Goal: Information Seeking & Learning: Learn about a topic

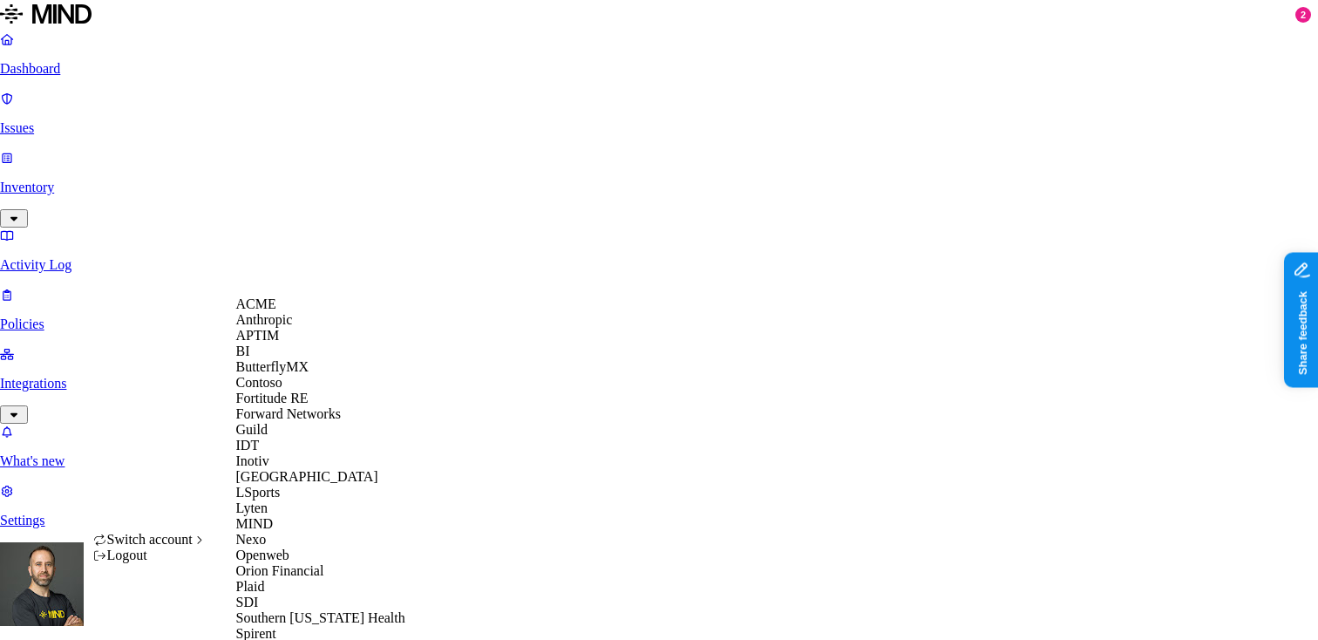
scroll to position [551, 0]
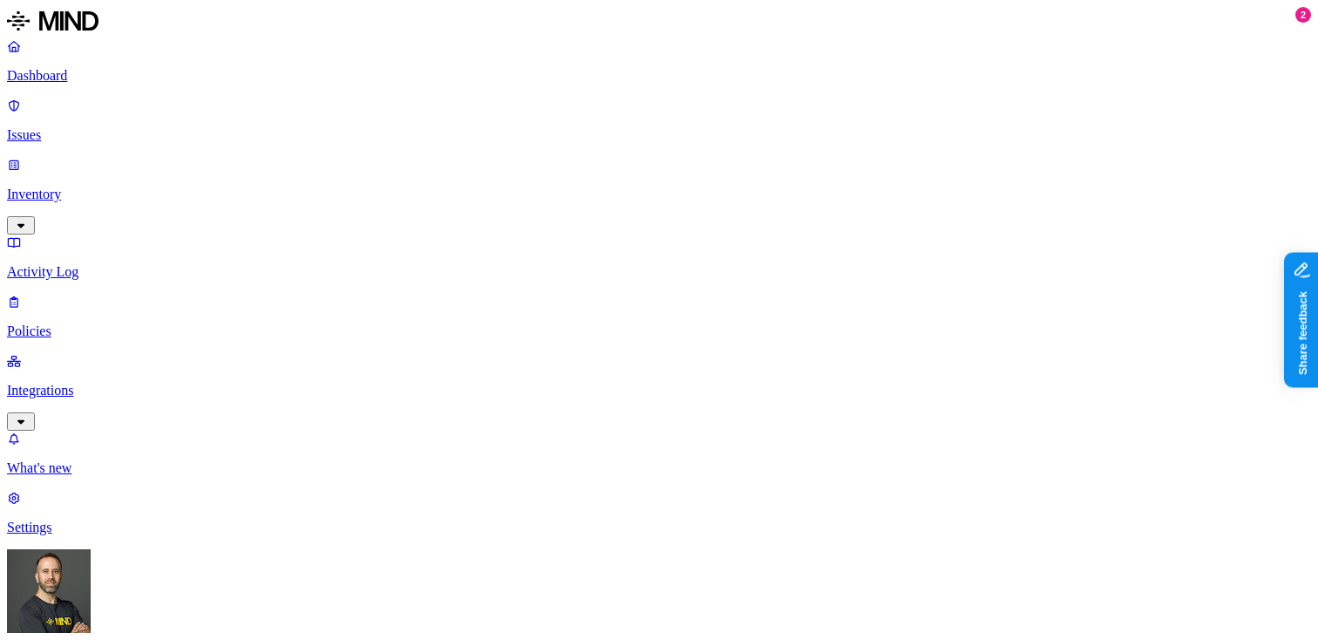
click at [102, 187] on p "Inventory" at bounding box center [659, 195] width 1304 height 16
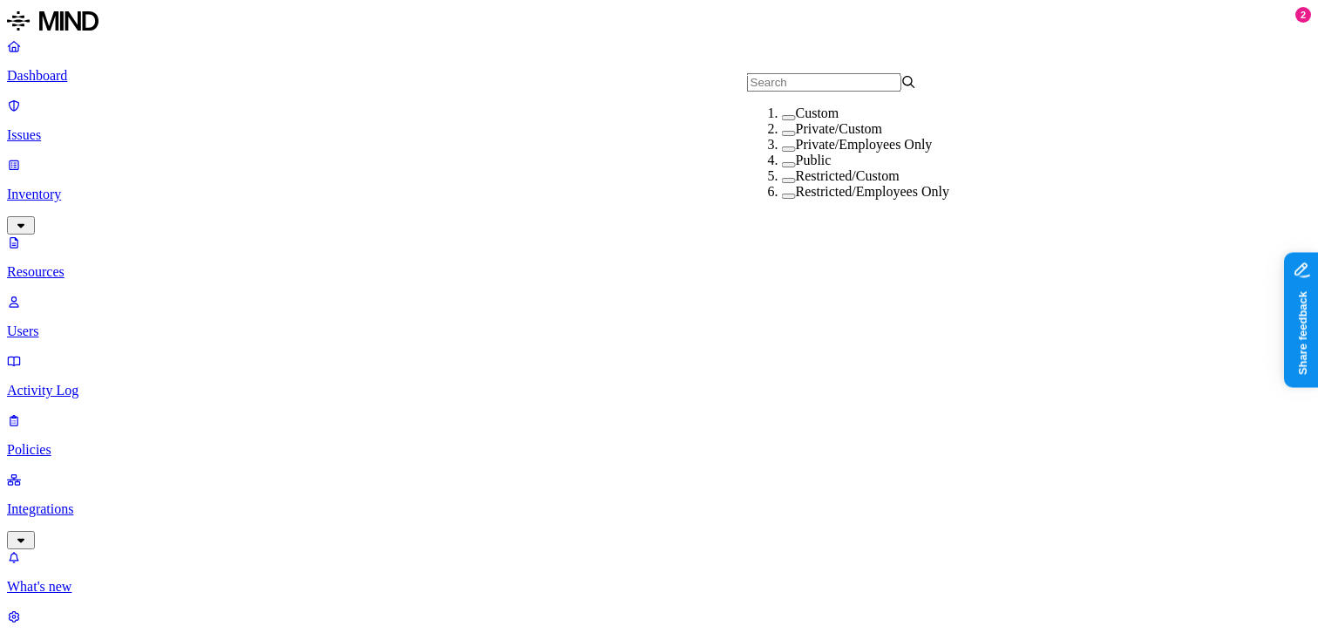
click at [782, 120] on button "button" at bounding box center [789, 117] width 14 height 5
click at [782, 124] on button "button" at bounding box center [789, 114] width 14 height 18
click at [782, 136] on button "button" at bounding box center [789, 133] width 14 height 5
click at [782, 139] on button "button" at bounding box center [789, 130] width 14 height 18
click at [782, 152] on button "button" at bounding box center [789, 148] width 14 height 5
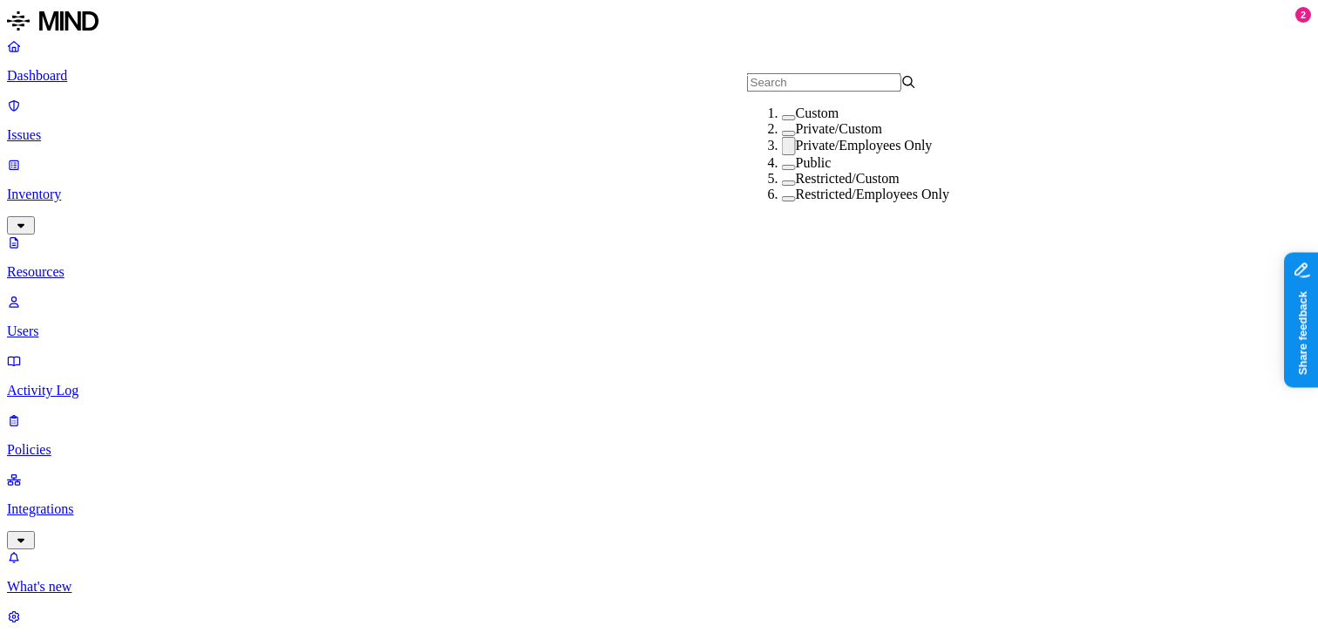
click at [782, 155] on button "button" at bounding box center [789, 146] width 14 height 18
click at [782, 167] on button "button" at bounding box center [789, 164] width 14 height 5
click at [782, 171] on button "button" at bounding box center [789, 162] width 14 height 18
click at [782, 183] on button "button" at bounding box center [789, 180] width 14 height 5
click at [782, 187] on button "button" at bounding box center [789, 177] width 14 height 18
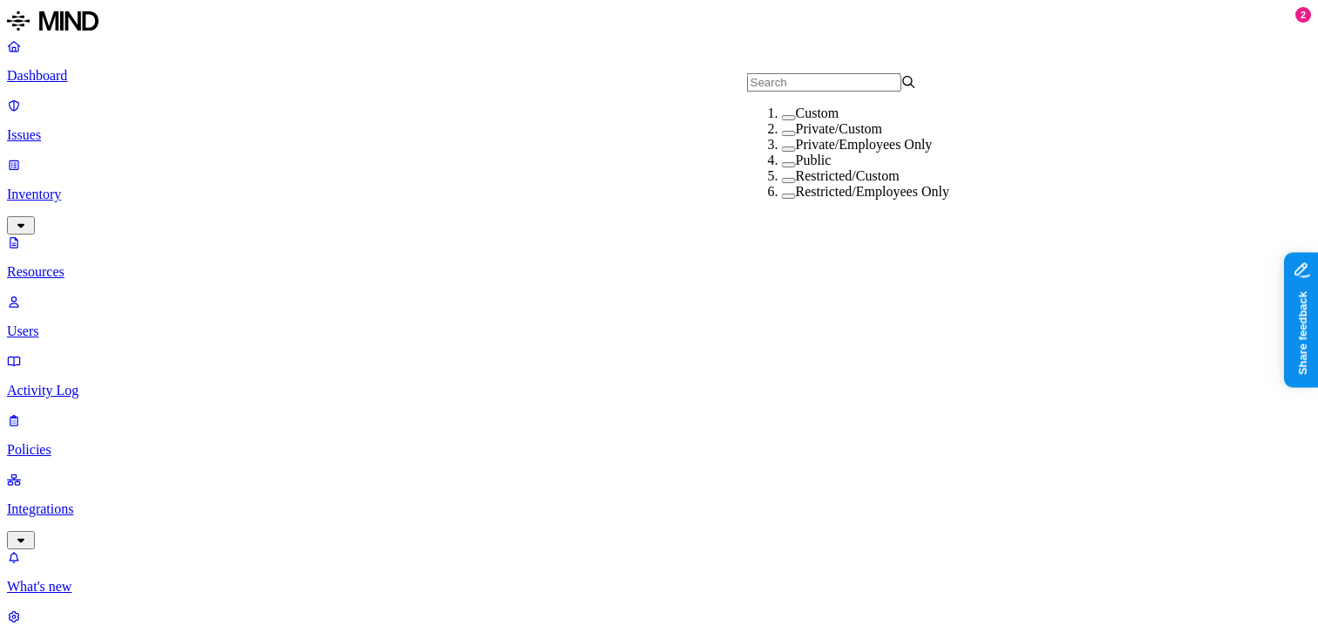
click at [782, 199] on button "button" at bounding box center [789, 195] width 14 height 5
click at [782, 202] on button "button" at bounding box center [789, 193] width 14 height 18
click at [782, 167] on button "button" at bounding box center [789, 164] width 14 height 5
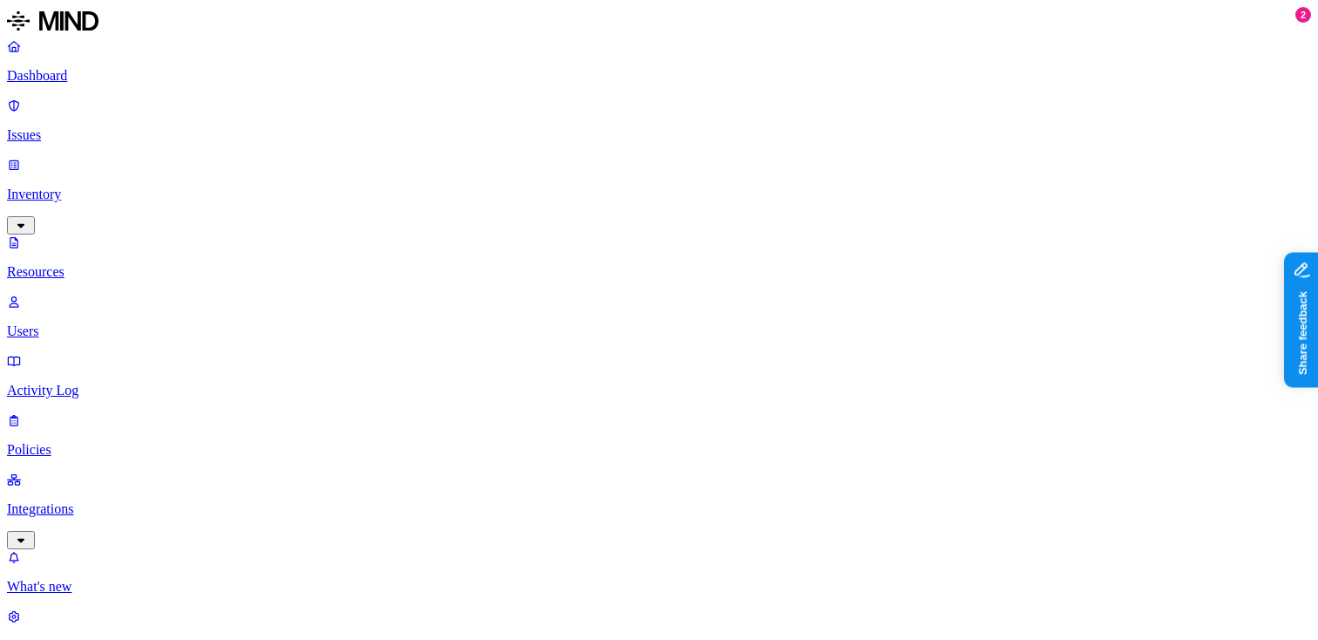
click at [63, 84] on link "Dashboard" at bounding box center [659, 60] width 1304 height 45
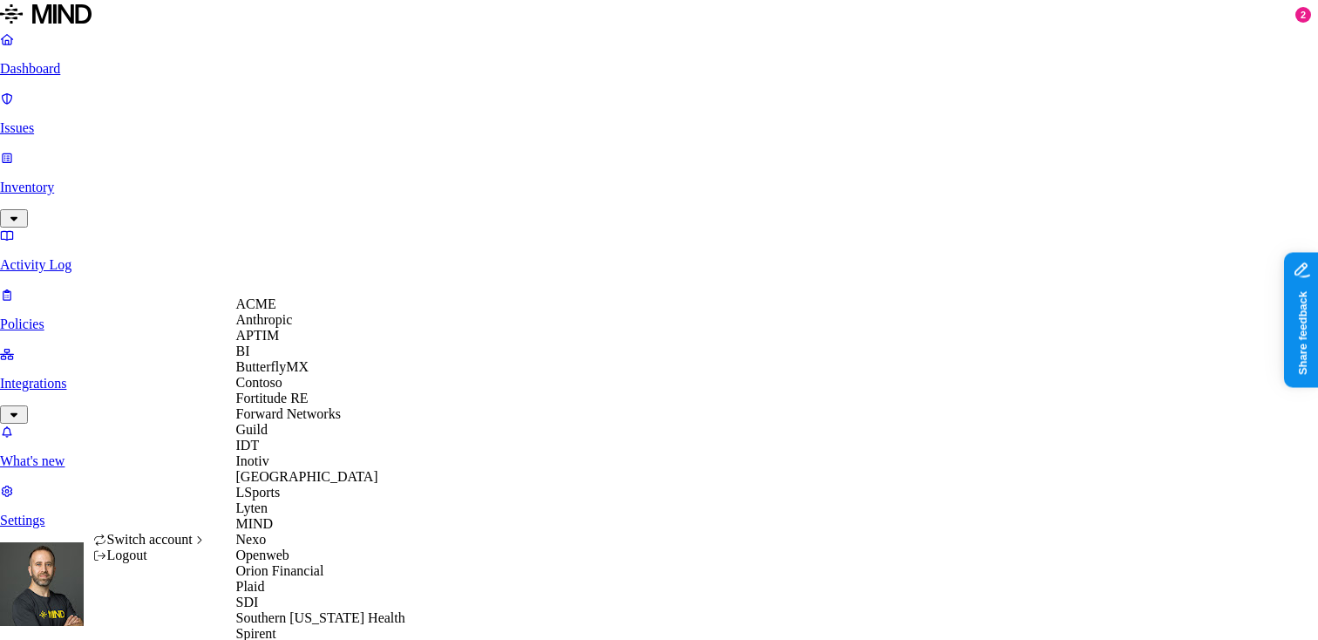
scroll to position [98, 0]
click at [284, 469] on div "Inotiv" at bounding box center [320, 461] width 169 height 16
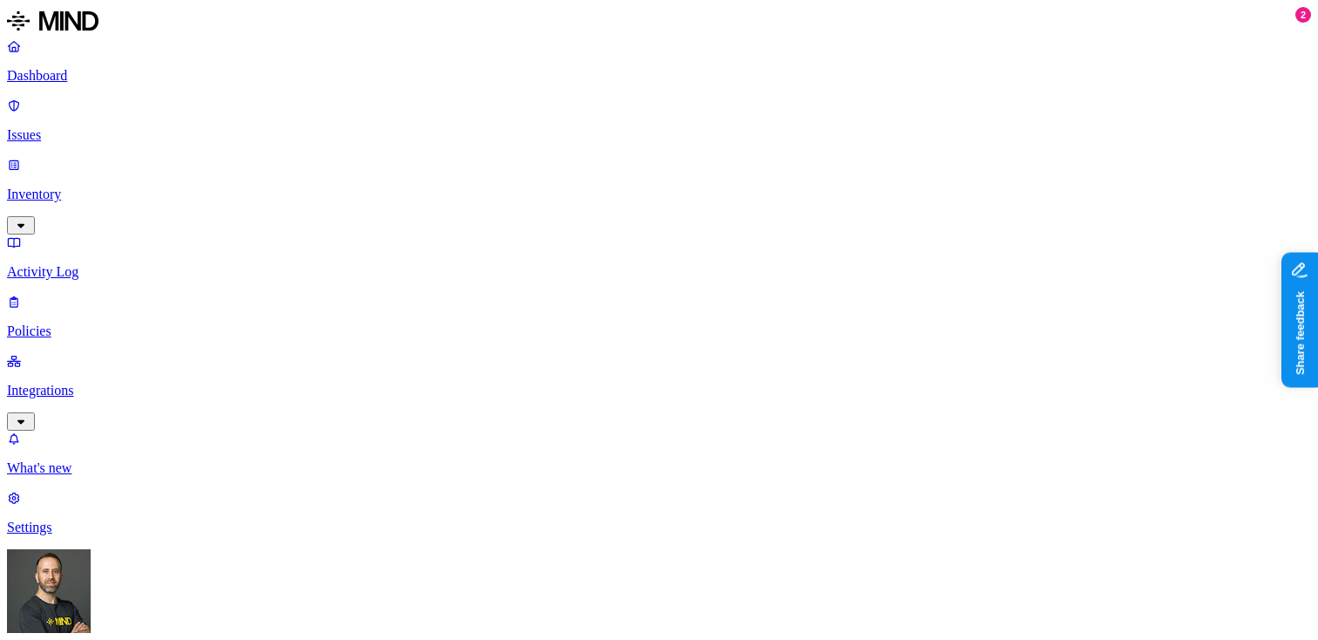
click at [139, 187] on p "Inventory" at bounding box center [659, 195] width 1304 height 16
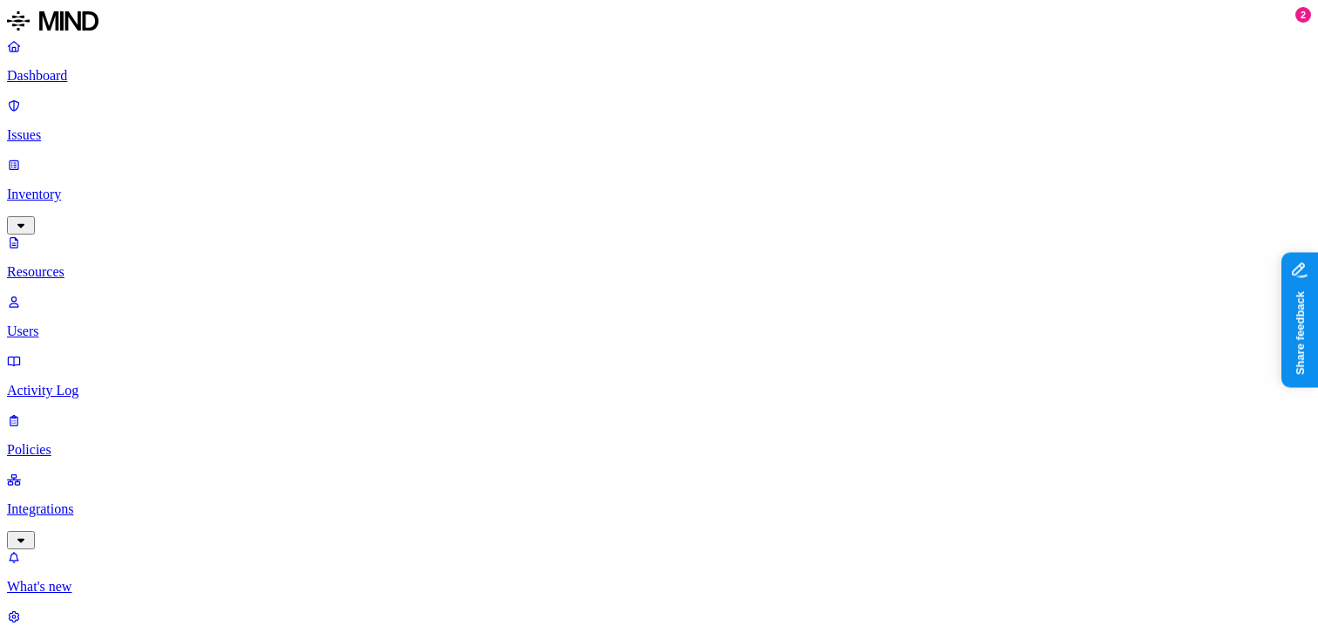
click at [120, 71] on p "Dashboard" at bounding box center [659, 76] width 1304 height 16
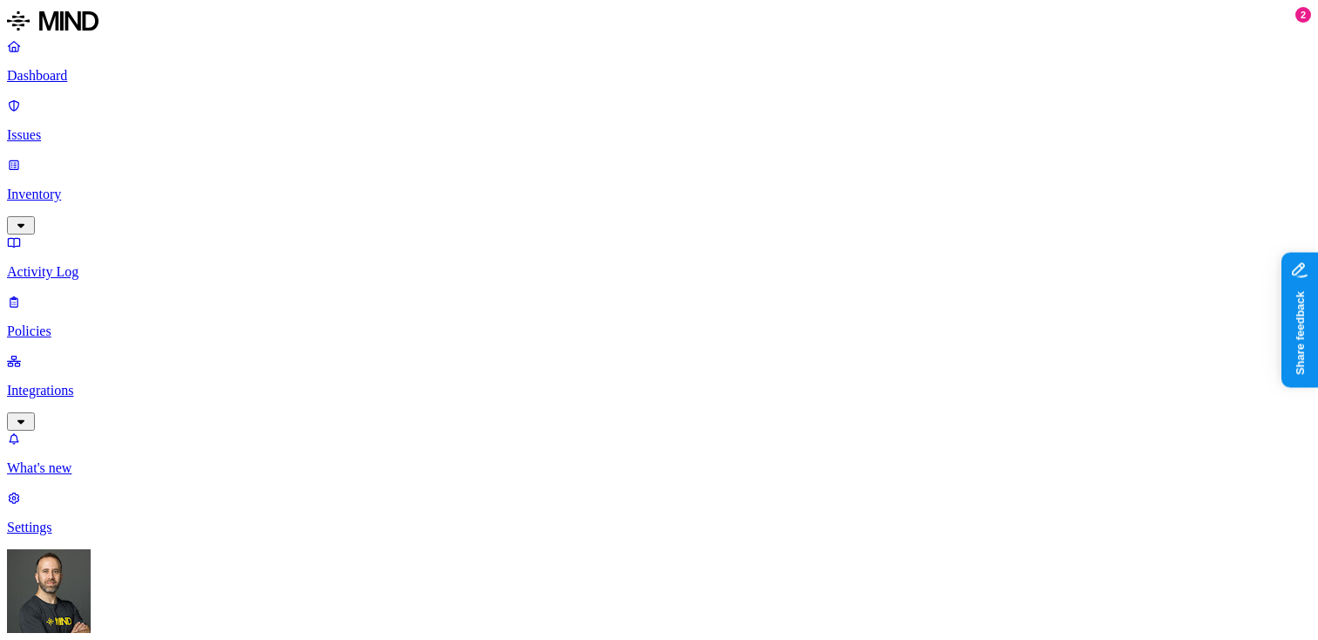
click at [95, 323] on p "Policies" at bounding box center [659, 331] width 1304 height 16
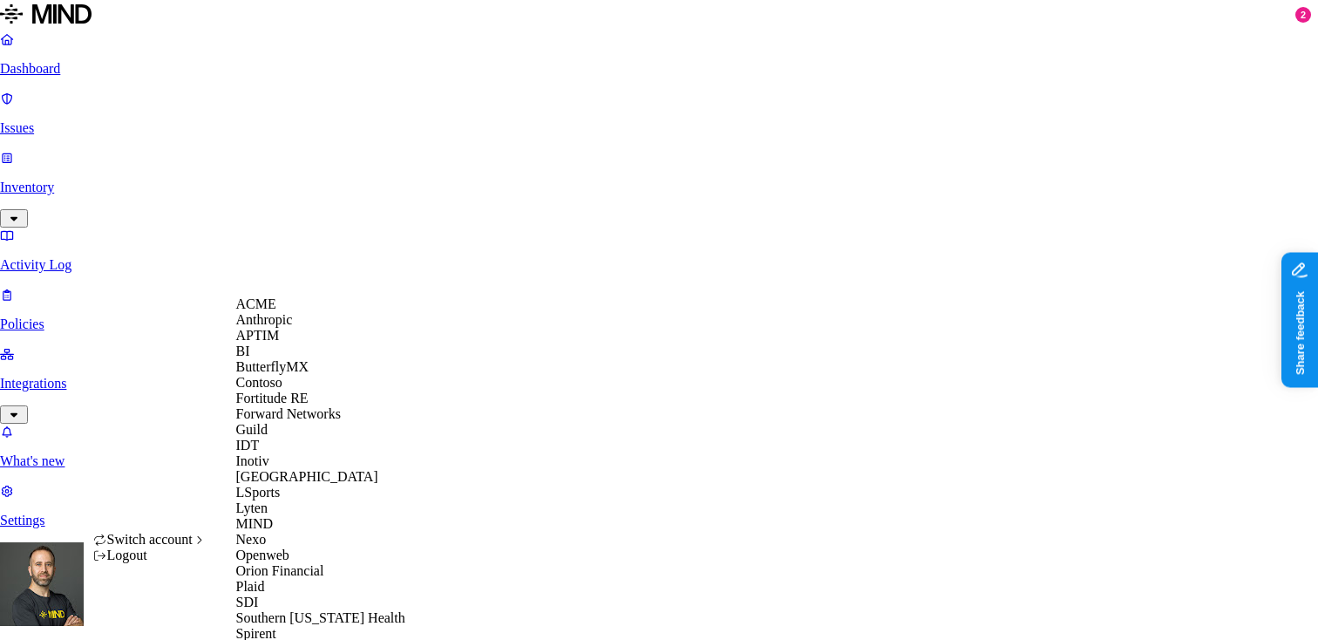
click at [289, 312] on div "ACME" at bounding box center [320, 304] width 169 height 16
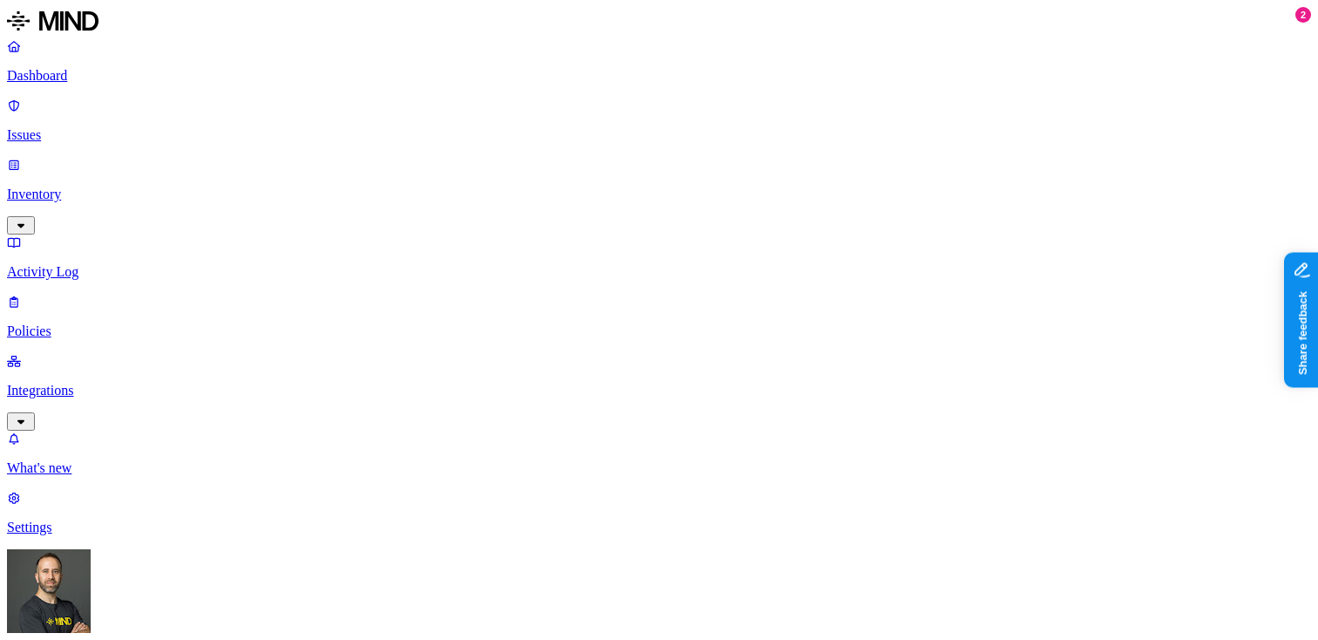
click at [105, 77] on p "Dashboard" at bounding box center [659, 76] width 1304 height 16
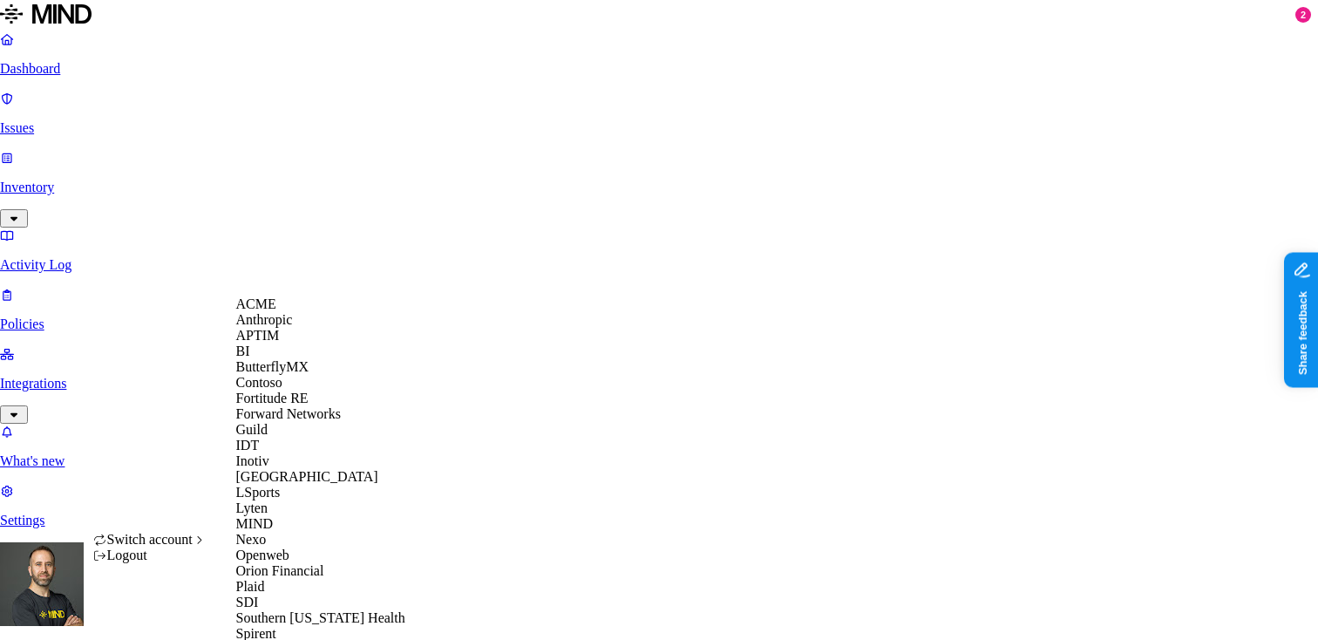
scroll to position [486, 0]
click at [304, 610] on span "Southern [US_STATE] Health" at bounding box center [320, 617] width 169 height 15
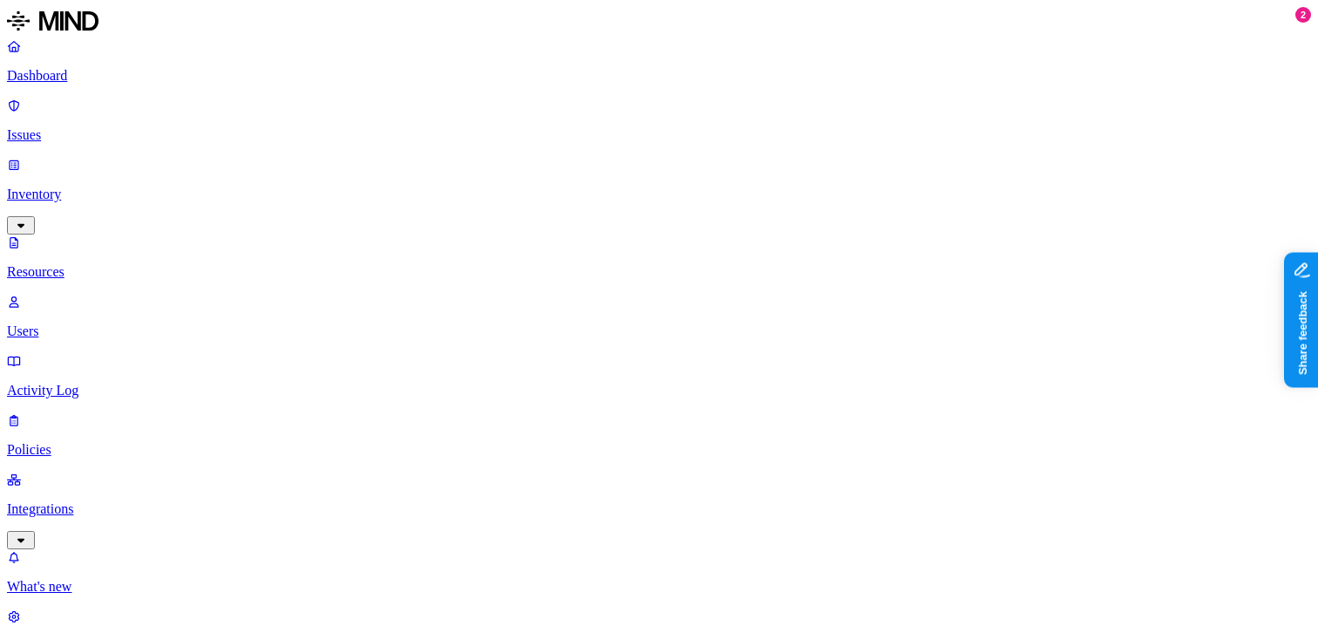
scroll to position [106, 0]
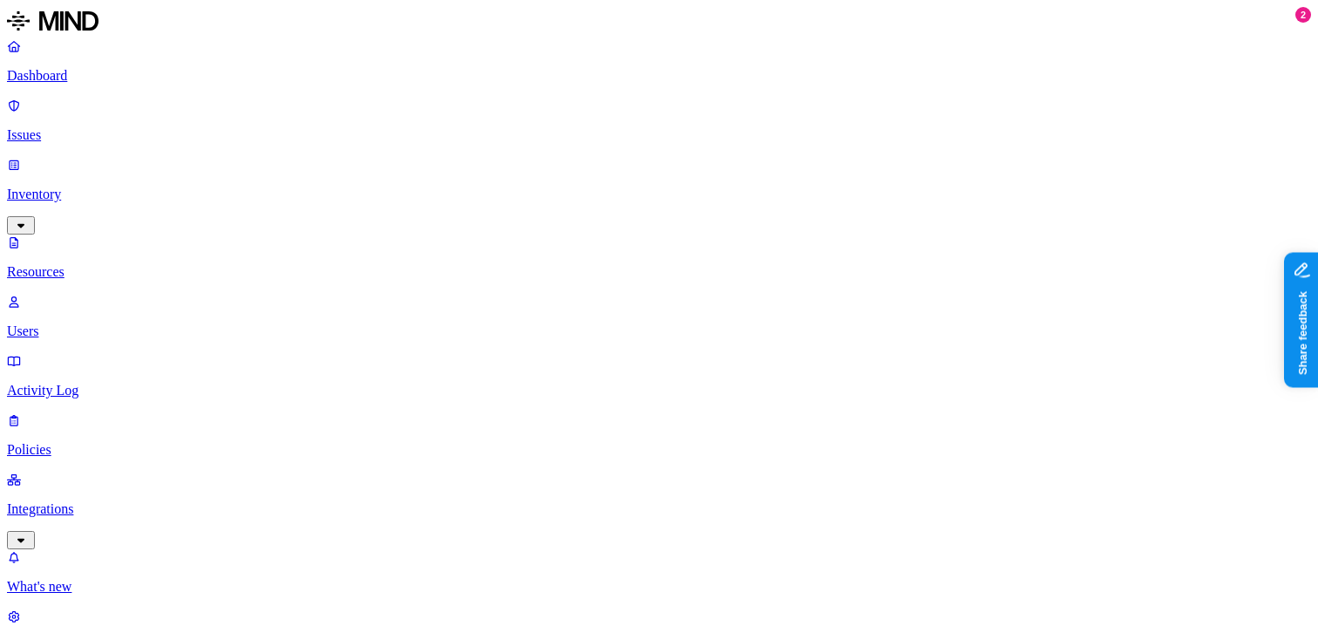
scroll to position [442, 0]
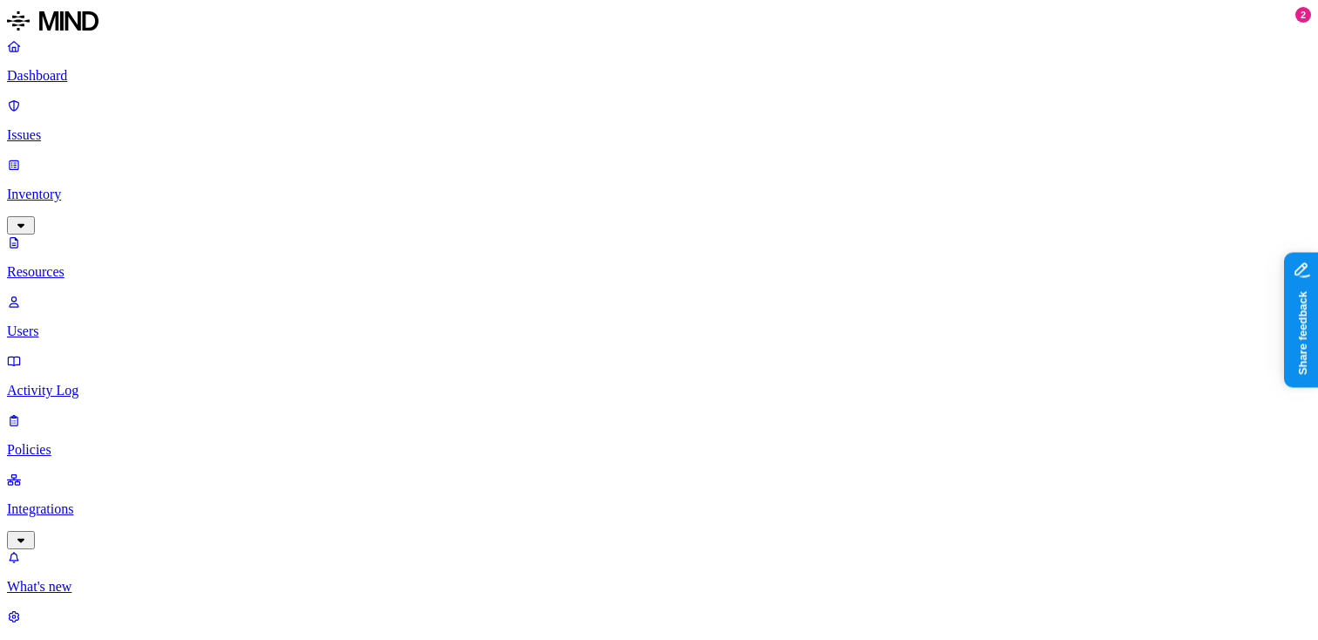
scroll to position [89, 0]
click at [119, 73] on p "Dashboard" at bounding box center [659, 76] width 1304 height 16
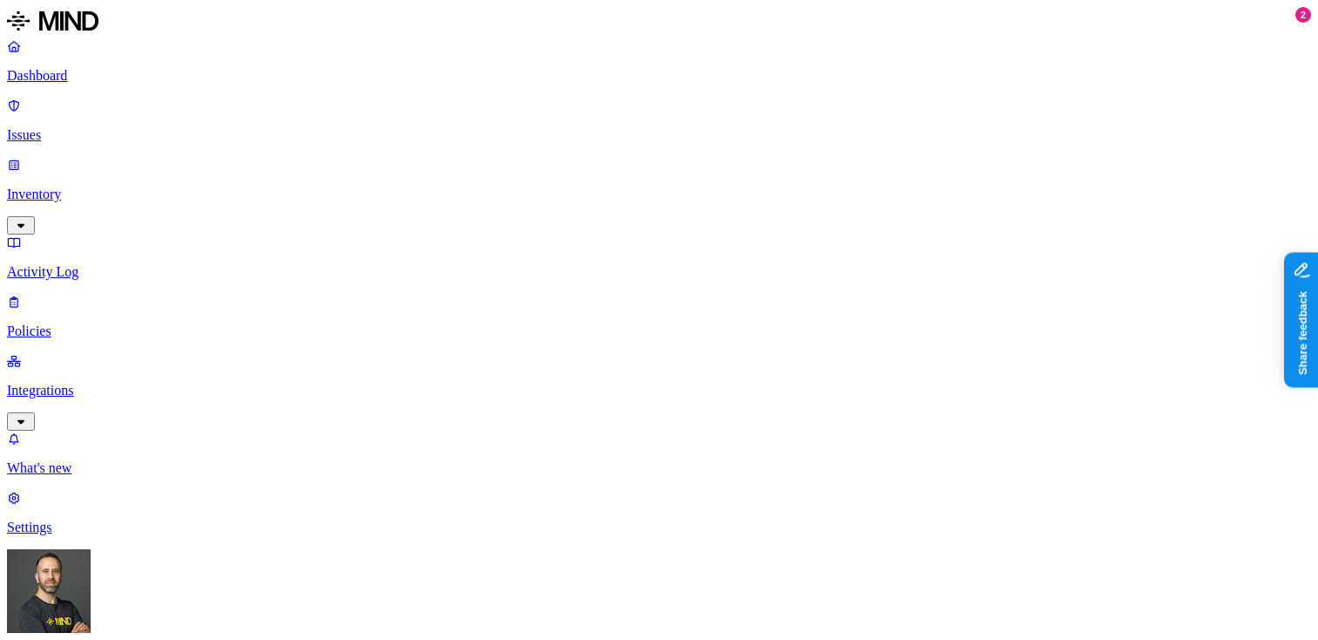
click at [103, 84] on p "Dashboard" at bounding box center [659, 76] width 1304 height 16
